Goal: Check status: Check status

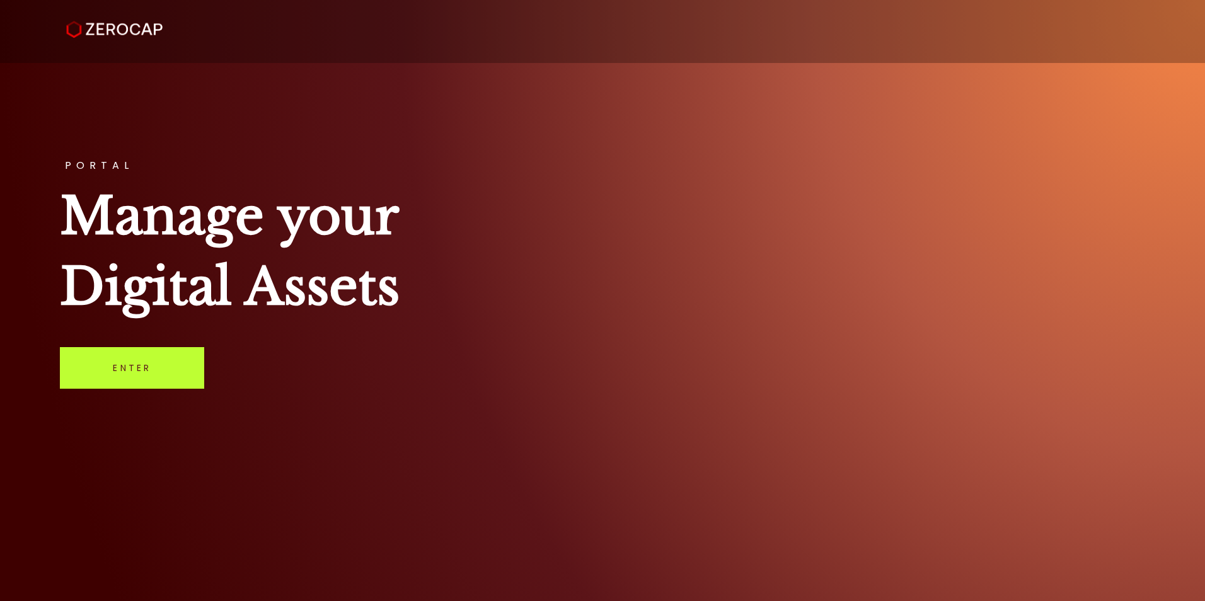
click at [115, 372] on link "Enter" at bounding box center [132, 368] width 144 height 42
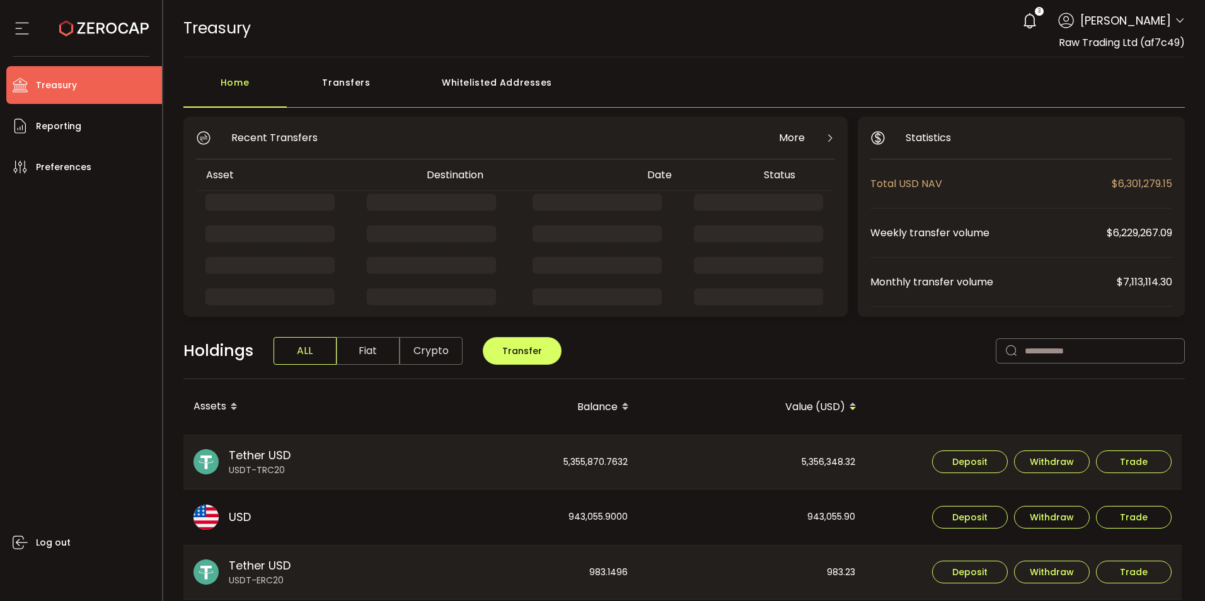
click at [339, 76] on div "Transfers" at bounding box center [347, 89] width 120 height 38
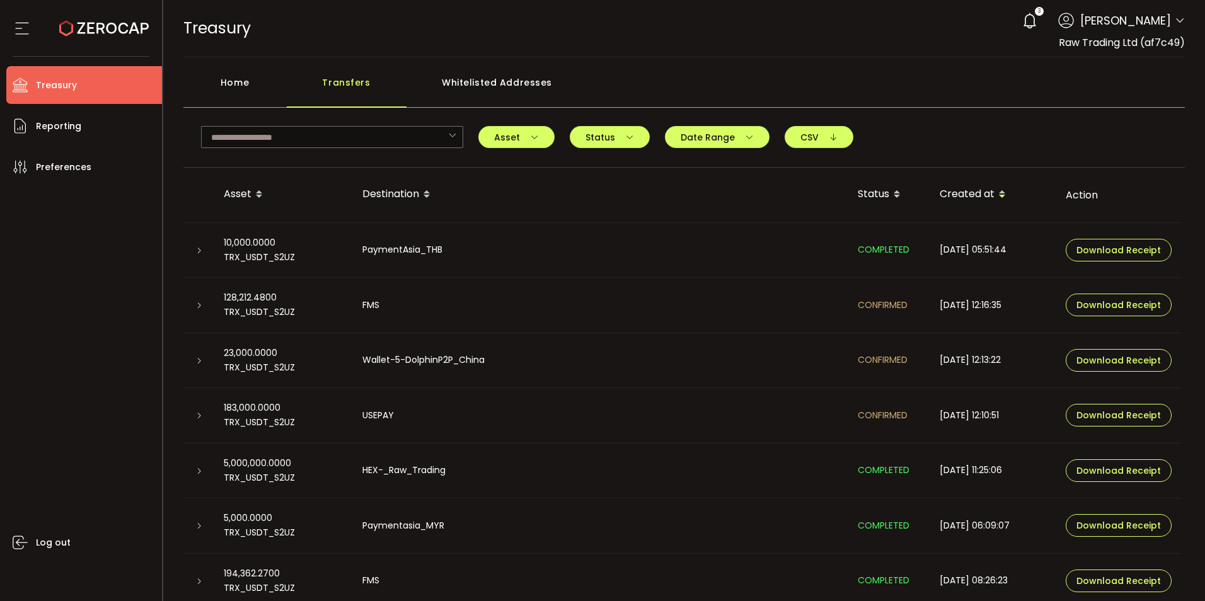
click at [195, 253] on icon at bounding box center [199, 251] width 8 height 8
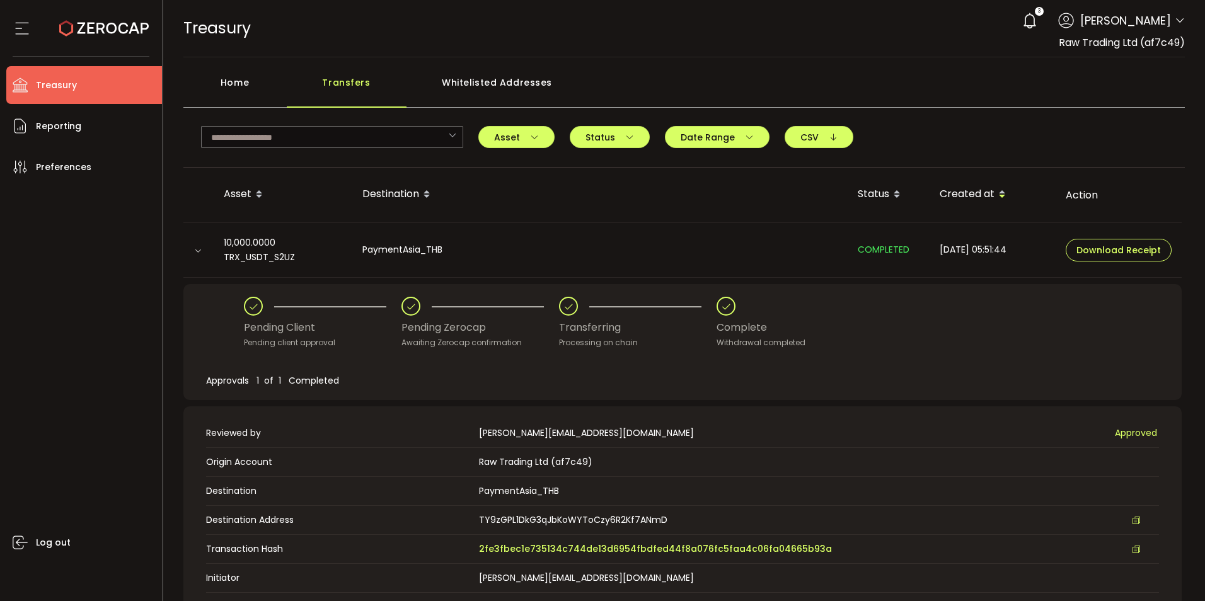
scroll to position [126, 0]
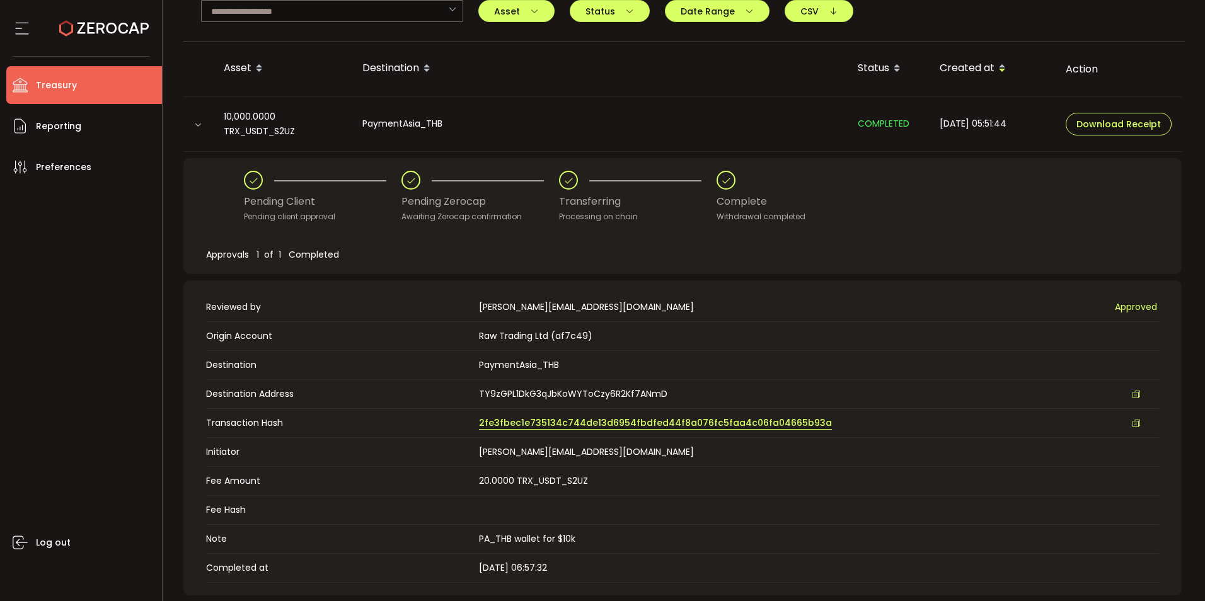
click at [552, 421] on span "2fe3fbec1e735134c744de13d6954fbdfed44f8a076fc5faa4c06fa04665b93a" at bounding box center [655, 423] width 353 height 13
